Goal: Transaction & Acquisition: Purchase product/service

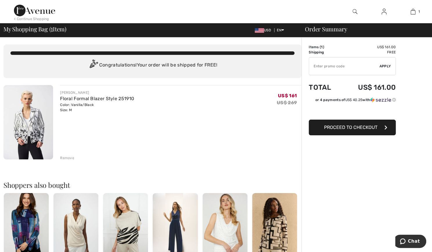
type input "NEW15"
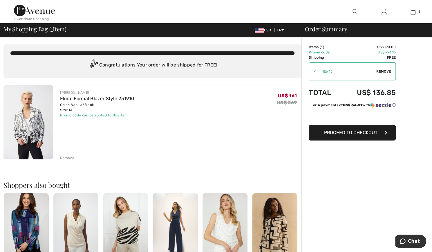
click at [345, 132] on span "Proceed to Checkout" at bounding box center [350, 133] width 53 height 6
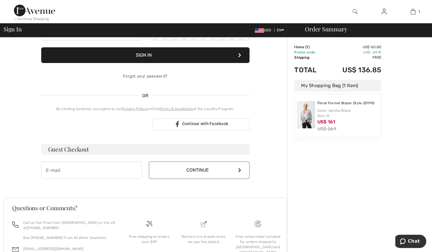
scroll to position [77, 0]
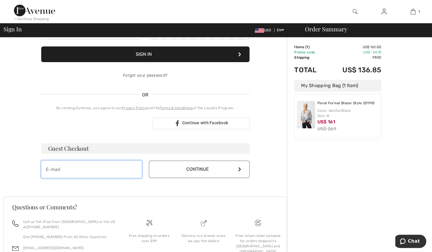
click at [131, 169] on input "email" at bounding box center [91, 169] width 101 height 17
type input "[EMAIL_ADDRESS][DOMAIN_NAME]"
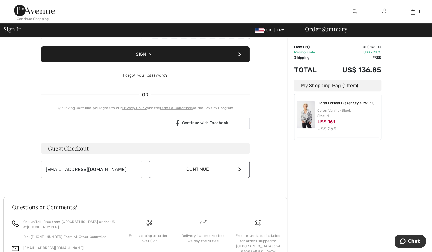
click at [190, 170] on button "Continue" at bounding box center [199, 169] width 101 height 17
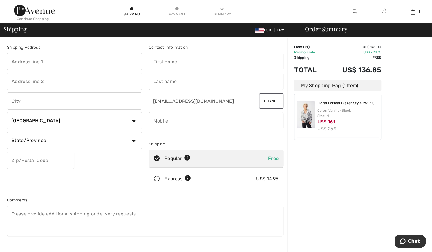
click at [106, 60] on input "text" at bounding box center [74, 61] width 135 height 17
type input "[STREET_ADDRESS]"
type input "Marietta, GA"
select select "US"
select select "GA"
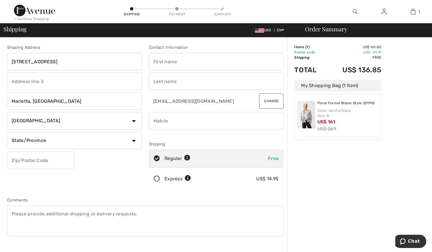
type input "30064"
type input "Pamelar"
type input "Hale"
type input "6786874891"
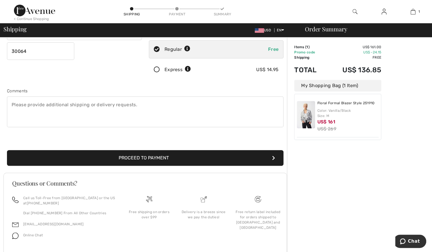
scroll to position [113, 0]
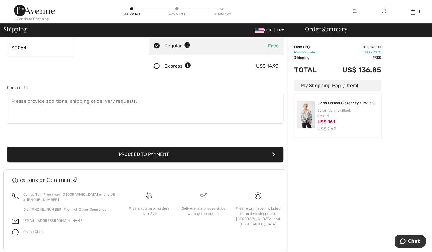
click at [199, 151] on button "Proceed to Payment" at bounding box center [145, 155] width 277 height 16
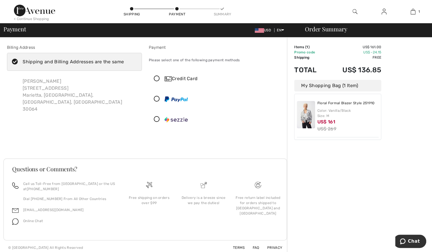
click at [161, 79] on icon at bounding box center [156, 79] width 15 height 6
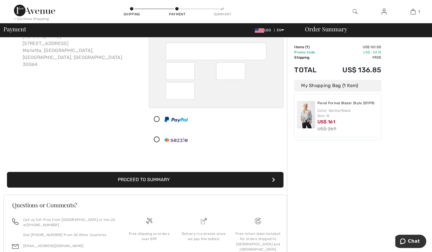
scroll to position [63, 0]
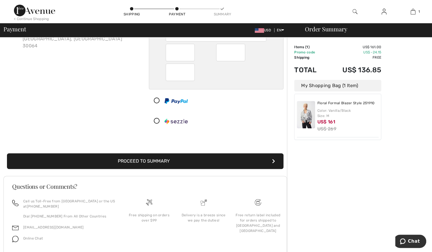
click at [202, 161] on button "Proceed to Summary" at bounding box center [145, 161] width 277 height 16
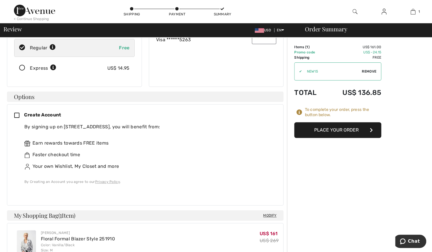
scroll to position [97, 0]
click at [17, 113] on icon at bounding box center [19, 116] width 10 height 6
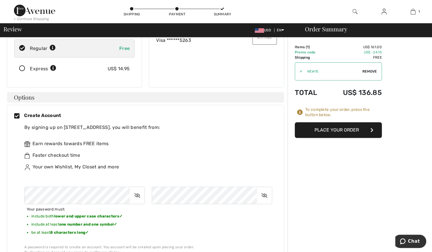
click at [139, 189] on icon at bounding box center [137, 195] width 15 height 13
click at [264, 189] on icon at bounding box center [264, 195] width 15 height 13
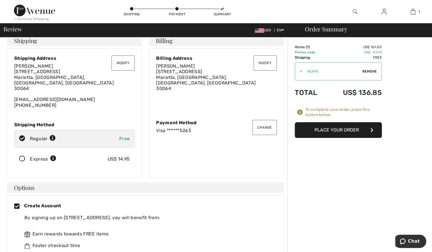
scroll to position [0, 0]
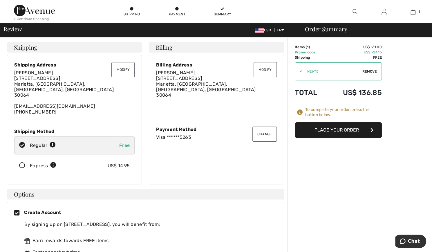
click at [337, 129] on button "Place Your Order" at bounding box center [338, 130] width 87 height 16
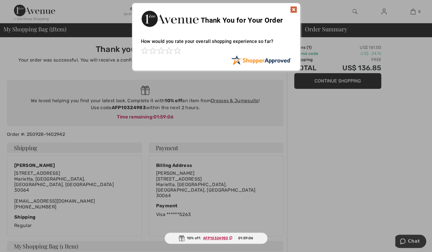
click at [293, 10] on img at bounding box center [293, 9] width 7 height 7
